Goal: Information Seeking & Learning: Learn about a topic

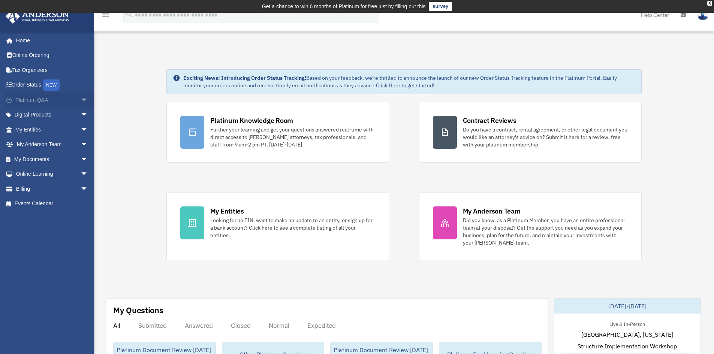
click at [83, 105] on span "arrow_drop_down" at bounding box center [88, 100] width 15 height 15
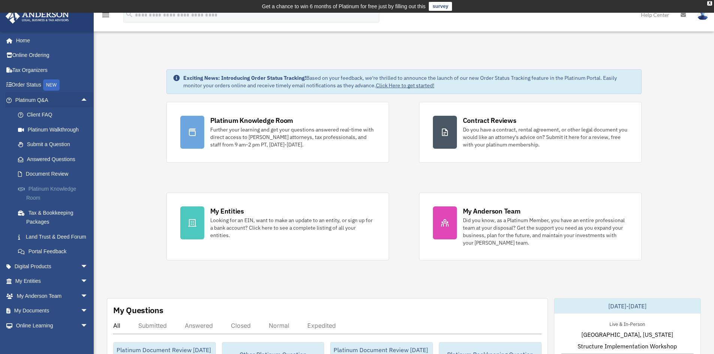
click at [28, 199] on link "Platinum Knowledge Room" at bounding box center [54, 193] width 89 height 24
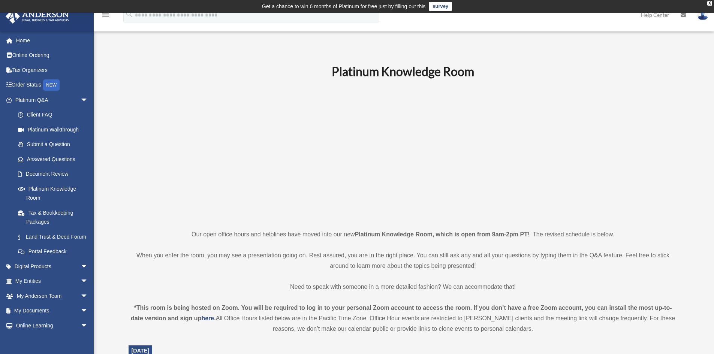
drag, startPoint x: 189, startPoint y: 235, endPoint x: 547, endPoint y: 332, distance: 371.7
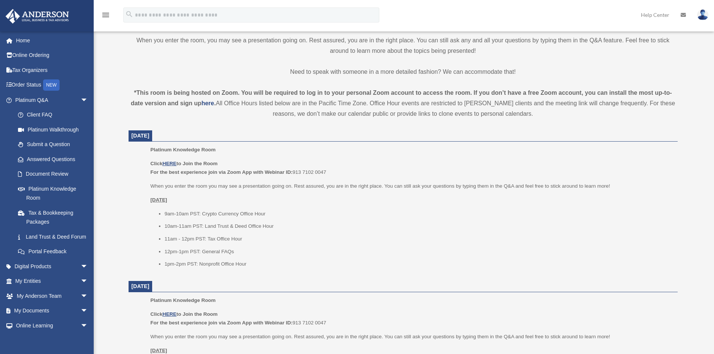
scroll to position [225, 0]
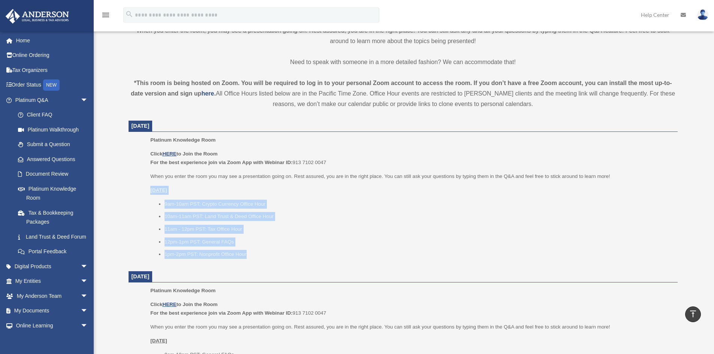
drag, startPoint x: 252, startPoint y: 254, endPoint x: 108, endPoint y: 181, distance: 161.3
click at [107, 181] on div "Platinum Knowledge Room [PERSON_NAME][EMAIL_ADDRESS][DOMAIN_NAME] Sign Out [PER…" at bounding box center [357, 310] width 714 height 988
click at [284, 208] on li "9am-10am PST: Crypto Currency Office Hour" at bounding box center [419, 204] width 508 height 9
click at [284, 209] on ul "9am-10am PST: Crypto Currency Office Hour 10am-11am PST: Land Trust & Deed Offi…" at bounding box center [411, 229] width 522 height 59
click at [327, 252] on li "1pm-2pm PST: Nonprofit Office Hour" at bounding box center [419, 254] width 508 height 9
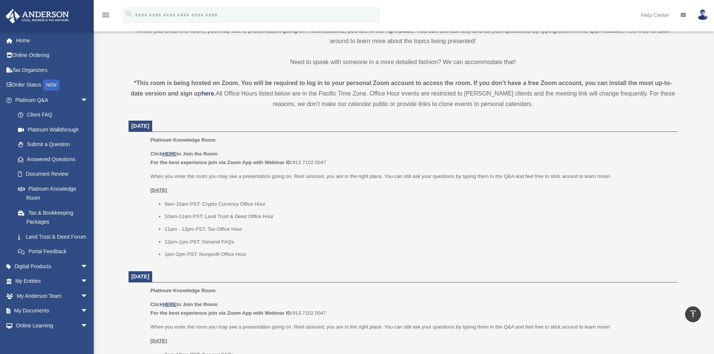
drag, startPoint x: 130, startPoint y: 129, endPoint x: 194, endPoint y: 123, distance: 64.1
click at [194, 123] on dt "August 27, 2025" at bounding box center [403, 126] width 549 height 11
click at [196, 124] on dt "August 27, 2025" at bounding box center [403, 126] width 549 height 11
click at [40, 178] on link "Document Review" at bounding box center [54, 174] width 89 height 15
click at [23, 175] on span at bounding box center [24, 174] width 4 height 5
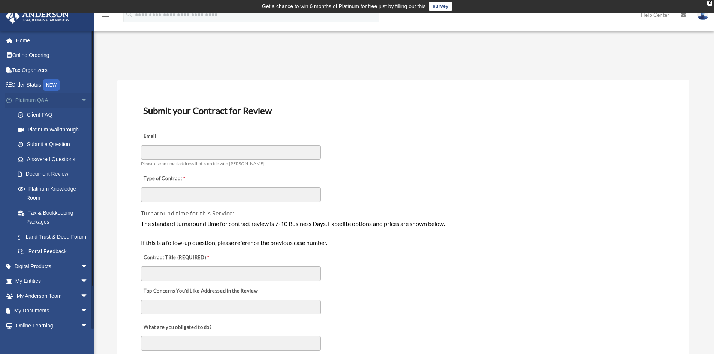
click at [81, 100] on span "arrow_drop_down" at bounding box center [88, 100] width 15 height 15
